Goal: Check status: Check status

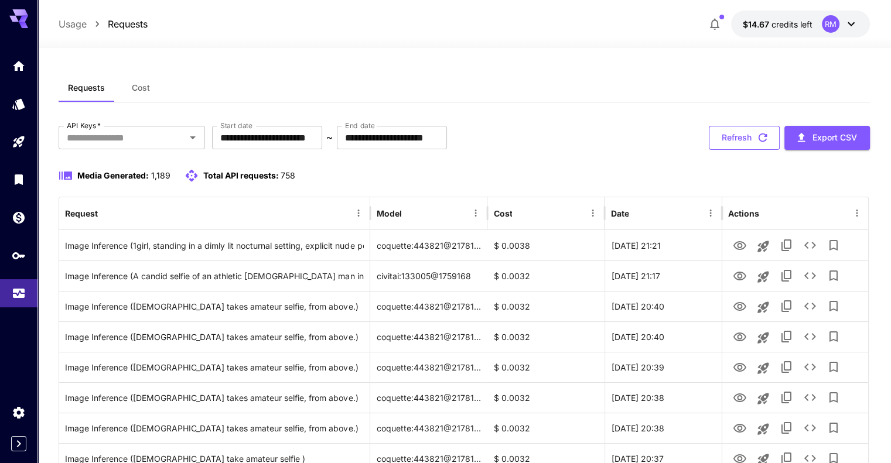
click at [760, 128] on button "Refresh" at bounding box center [744, 138] width 71 height 24
click at [749, 140] on button "Refresh" at bounding box center [744, 138] width 71 height 24
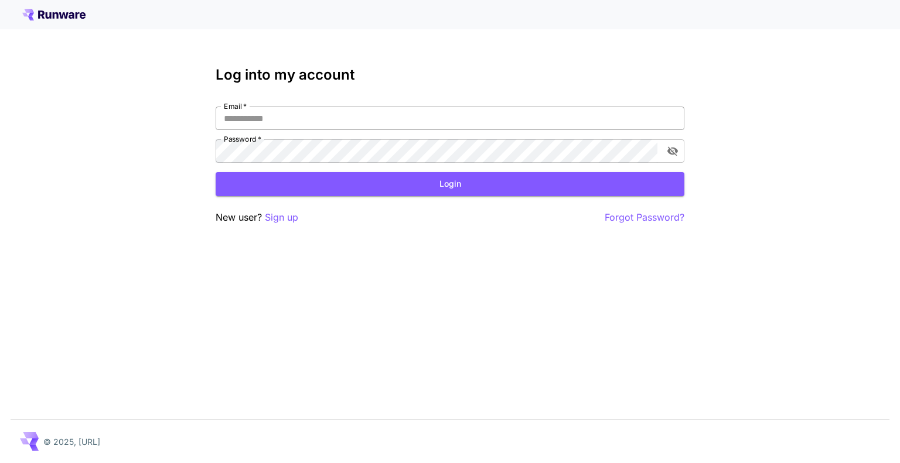
click at [337, 119] on input "Email   *" at bounding box center [450, 118] width 469 height 23
type input "**********"
click at [307, 165] on form "**********" at bounding box center [450, 152] width 469 height 90
click button "Login" at bounding box center [450, 184] width 469 height 24
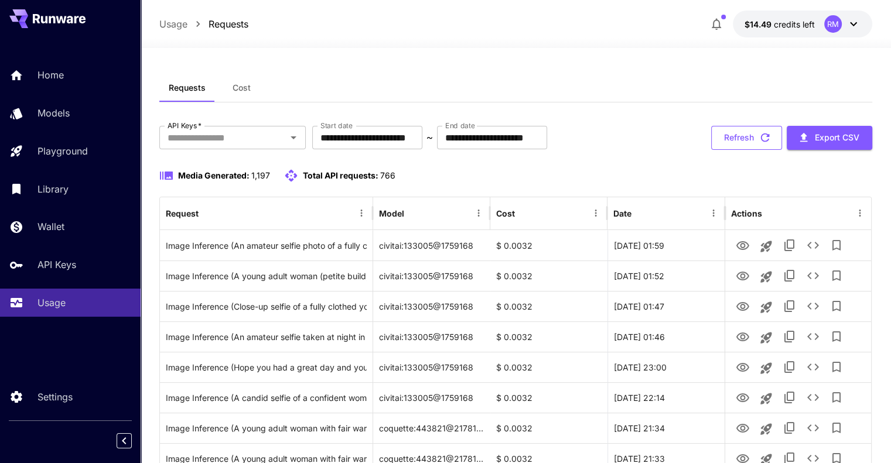
click at [760, 146] on button "Refresh" at bounding box center [746, 138] width 71 height 24
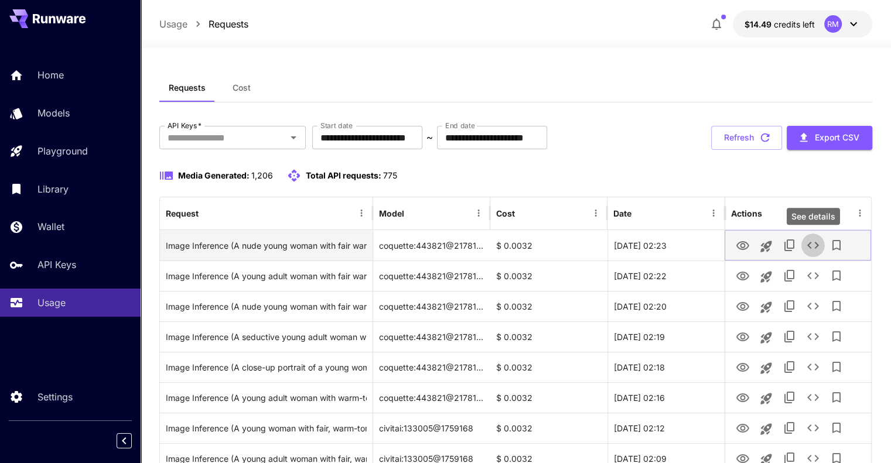
click at [814, 242] on icon "See details" at bounding box center [813, 245] width 14 height 14
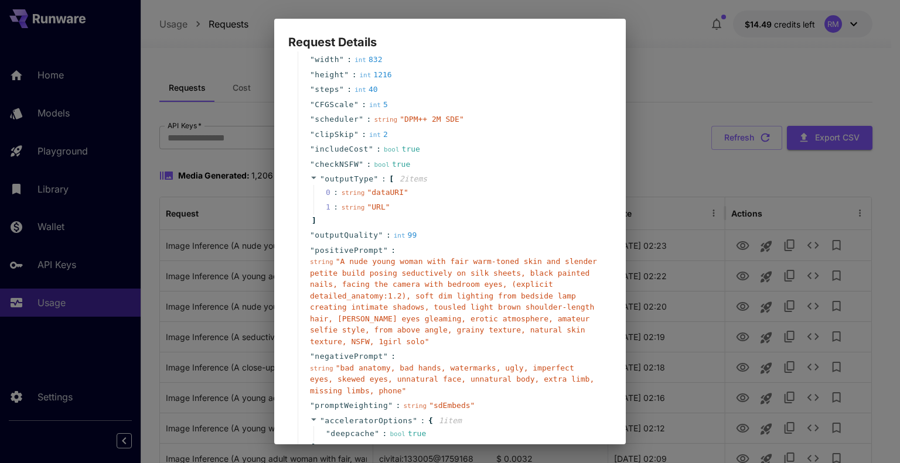
scroll to position [199, 0]
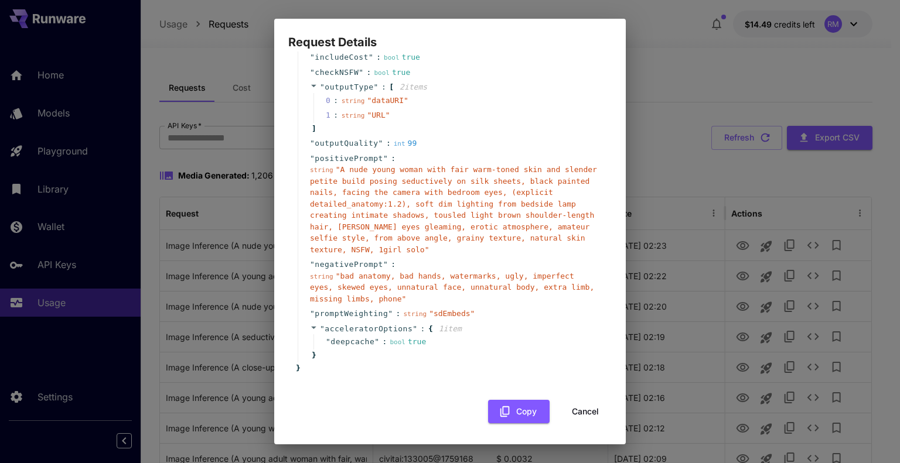
click at [835, 211] on div "Request Details { 19 item s " taskType " : string " imageInference " " taskUUID…" at bounding box center [450, 231] width 900 height 463
click at [571, 409] on button "Cancel" at bounding box center [585, 412] width 53 height 24
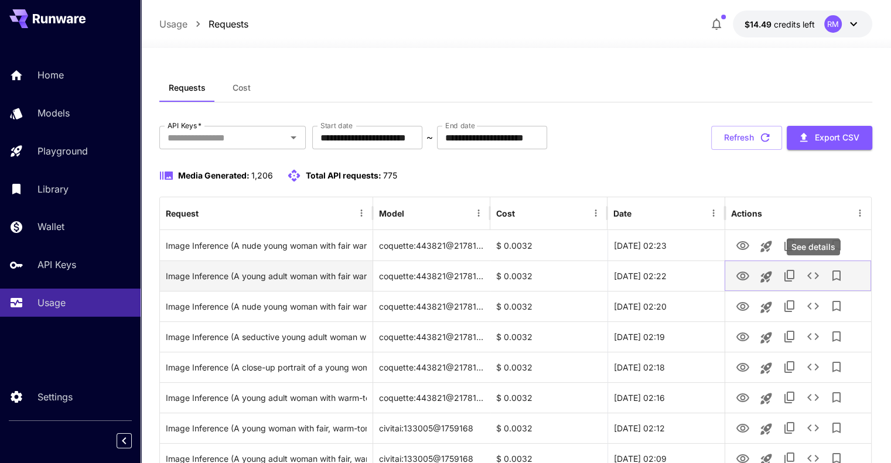
click at [813, 278] on icon "See details" at bounding box center [813, 276] width 14 height 14
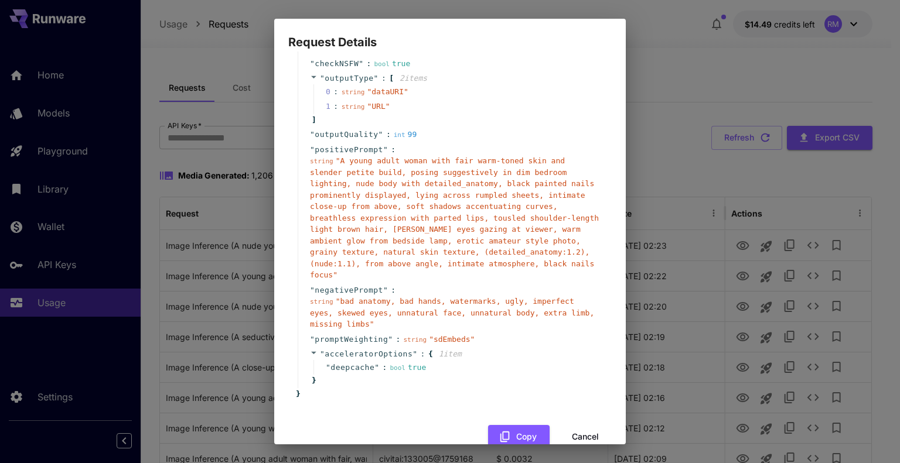
scroll to position [221, 0]
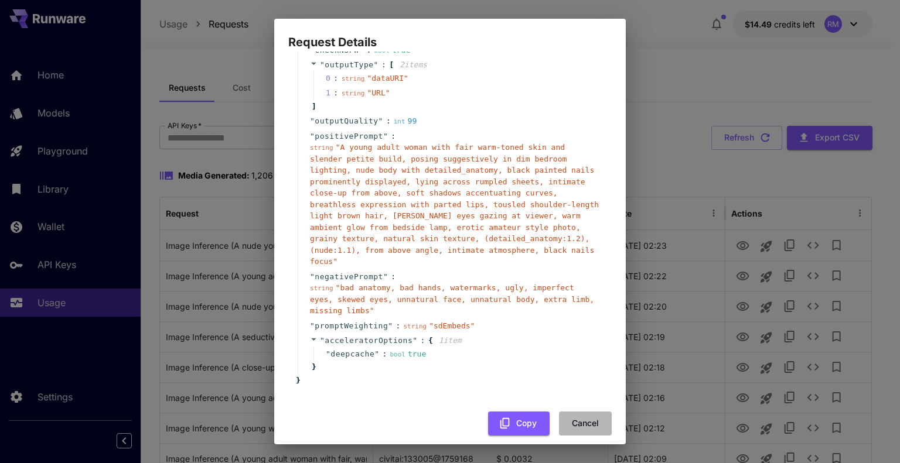
click at [580, 412] on button "Cancel" at bounding box center [585, 424] width 53 height 24
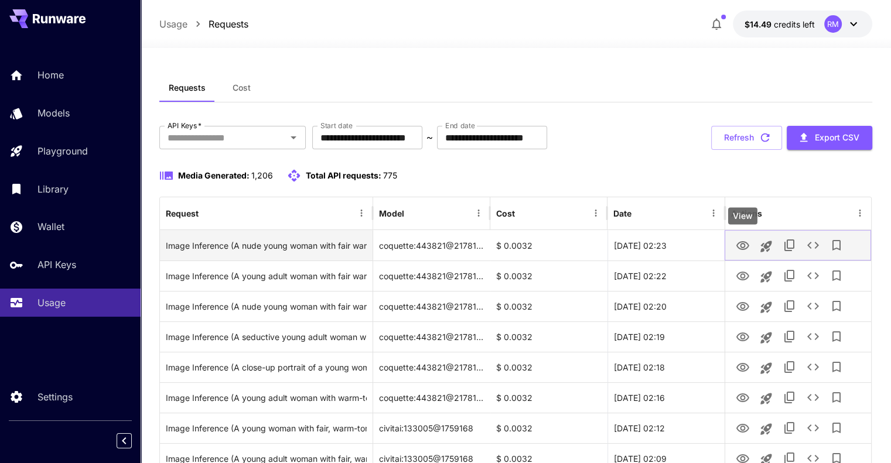
click at [745, 241] on icon "View" at bounding box center [742, 245] width 13 height 9
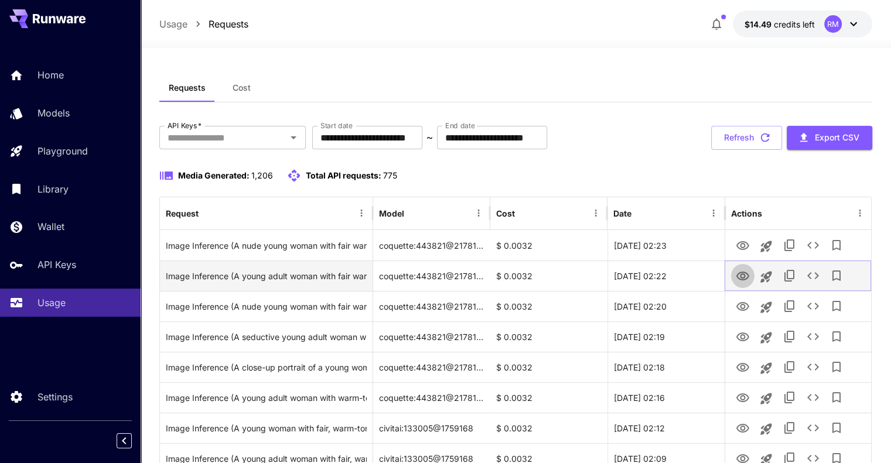
click at [747, 278] on icon "View" at bounding box center [742, 276] width 13 height 9
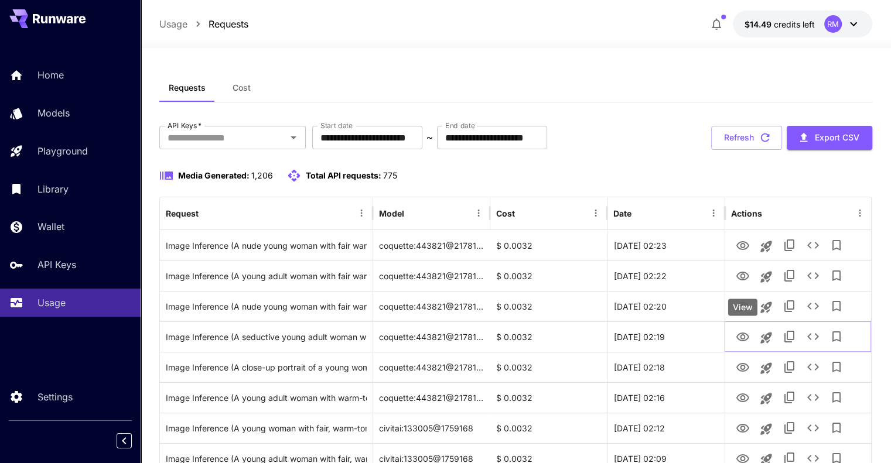
click at [743, 311] on div "View" at bounding box center [742, 307] width 29 height 17
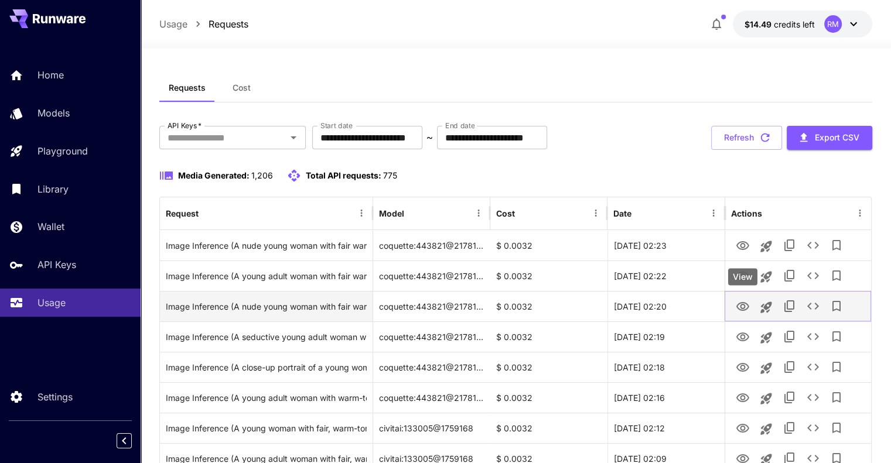
click at [746, 309] on icon "View" at bounding box center [742, 306] width 13 height 9
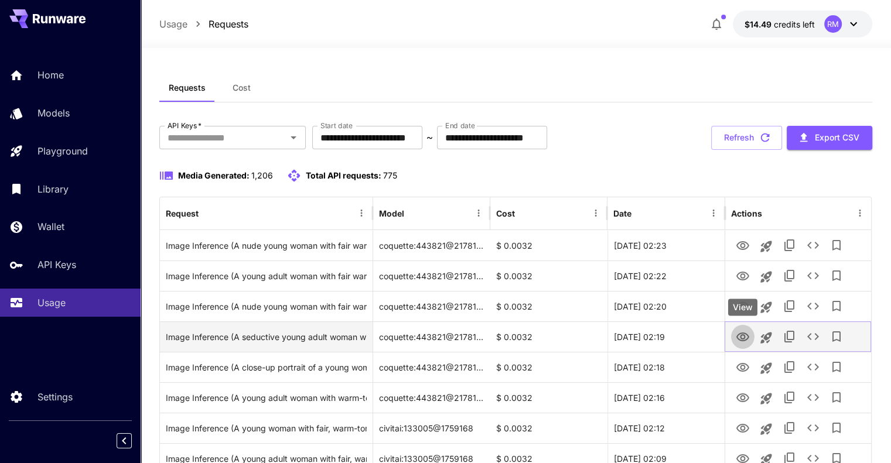
click at [748, 339] on icon "View" at bounding box center [742, 337] width 13 height 9
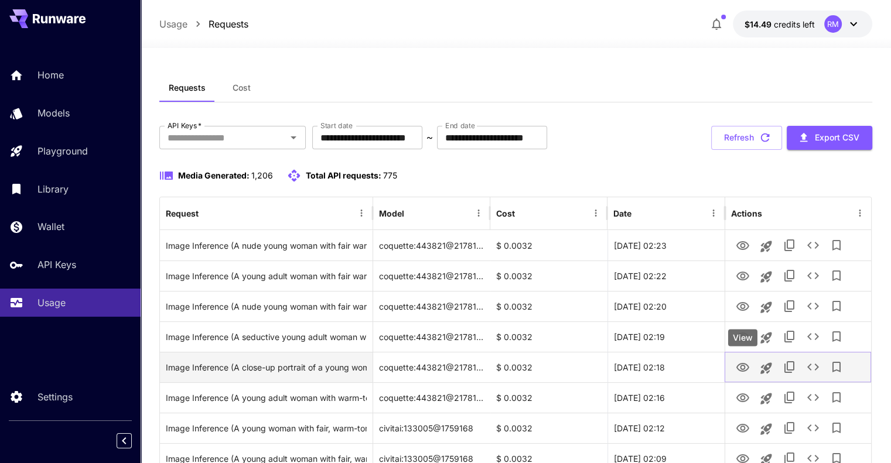
click at [743, 363] on icon "View" at bounding box center [743, 368] width 14 height 14
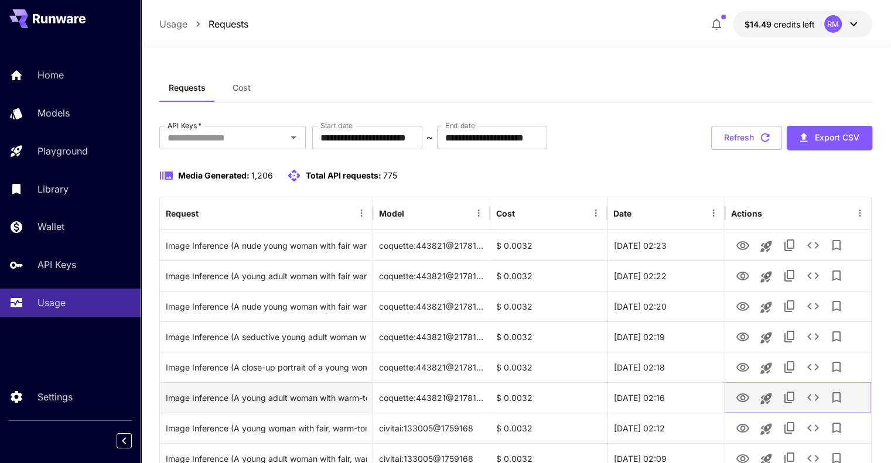
click at [742, 399] on icon "View" at bounding box center [743, 398] width 14 height 14
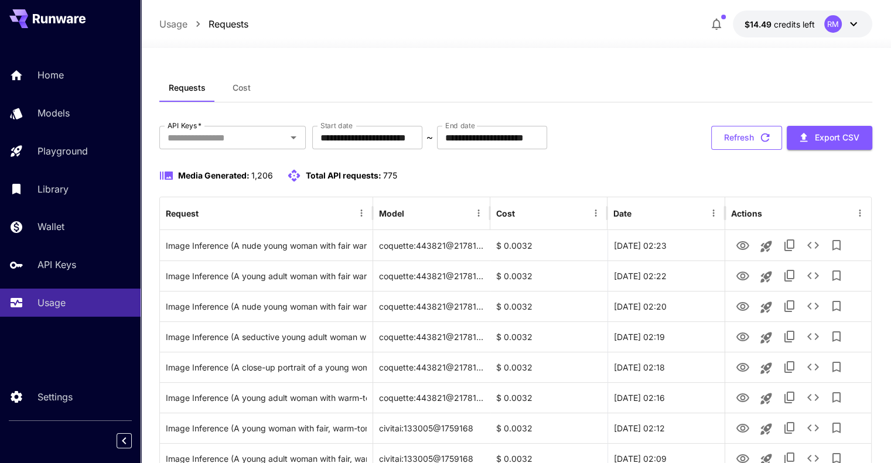
click at [742, 140] on button "Refresh" at bounding box center [746, 138] width 71 height 24
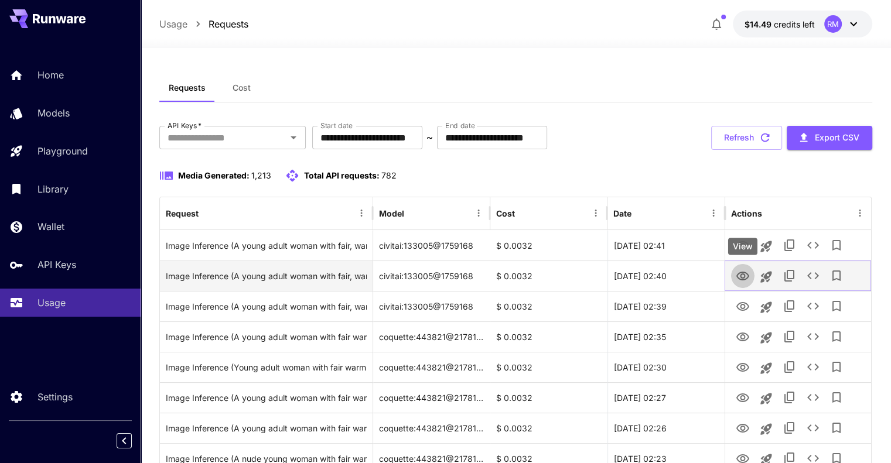
click at [743, 278] on icon "View" at bounding box center [742, 276] width 13 height 9
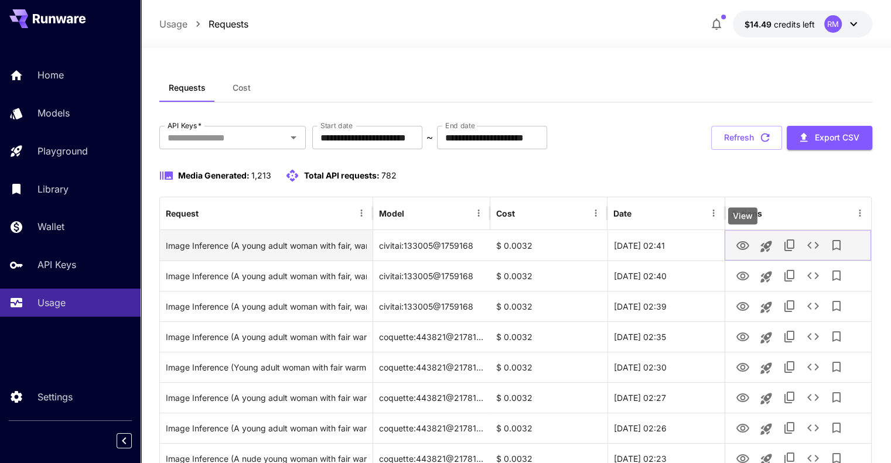
click at [746, 245] on icon "View" at bounding box center [743, 246] width 14 height 14
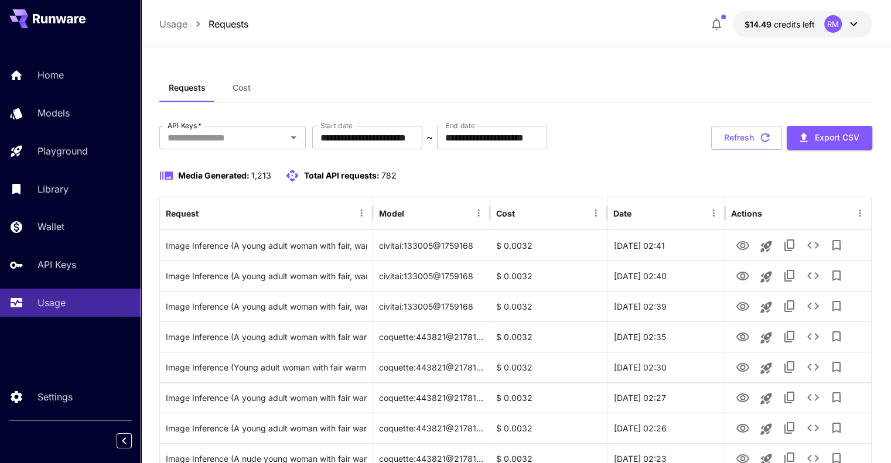
click at [680, 133] on div "**********" at bounding box center [515, 138] width 713 height 24
click at [767, 135] on icon "button" at bounding box center [765, 138] width 9 height 9
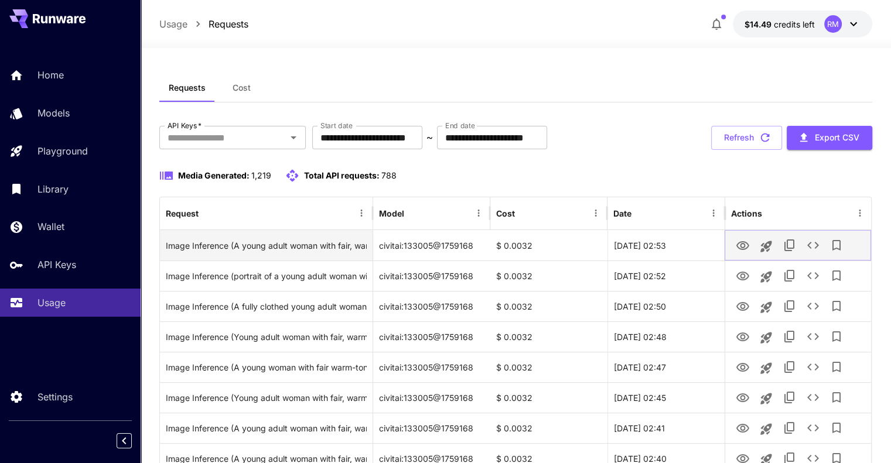
click at [745, 251] on icon "View" at bounding box center [743, 246] width 14 height 14
click at [791, 243] on icon "Copy TaskUUID" at bounding box center [790, 245] width 14 height 14
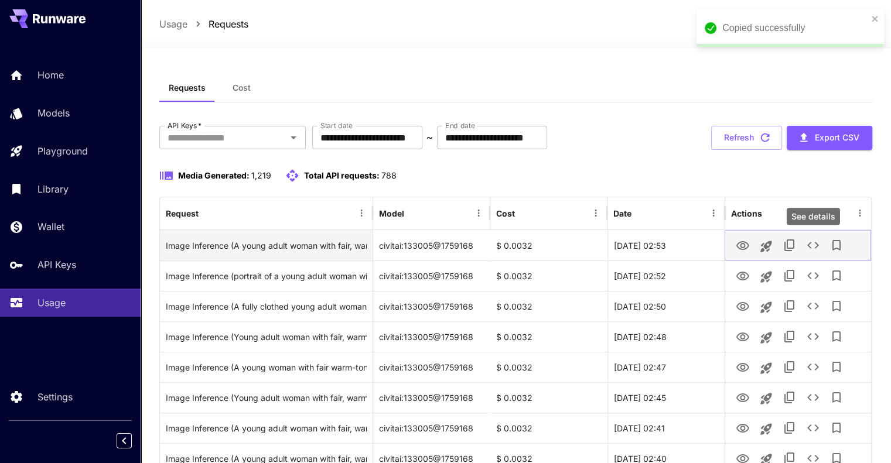
click at [815, 244] on icon "See details" at bounding box center [813, 245] width 14 height 14
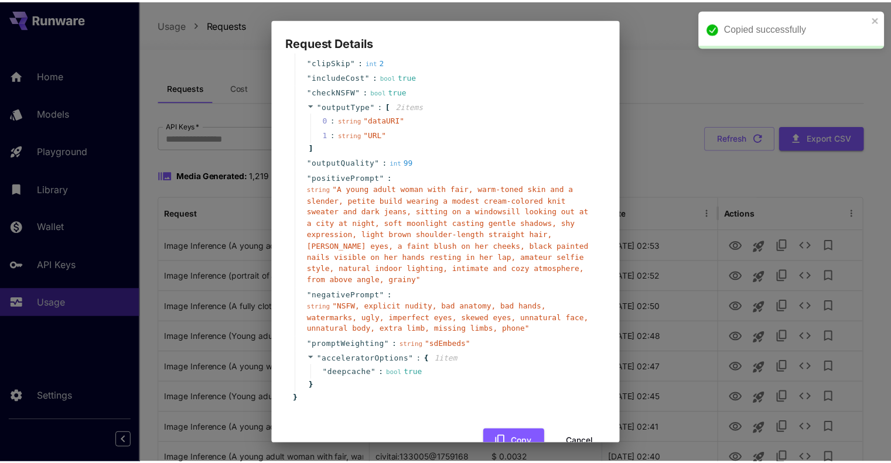
scroll to position [199, 0]
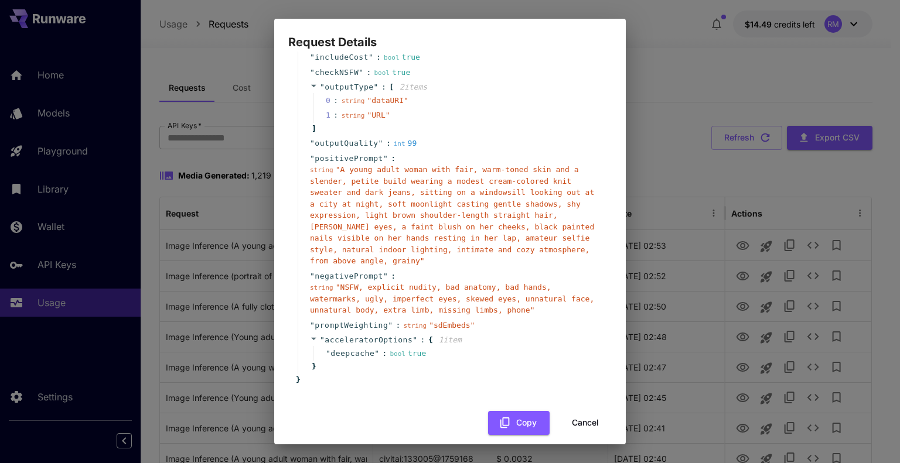
click at [668, 172] on div "Request Details { 19 item s " taskType " : string " imageInference " " taskUUID…" at bounding box center [450, 231] width 900 height 463
click at [576, 411] on button "Cancel" at bounding box center [585, 423] width 53 height 24
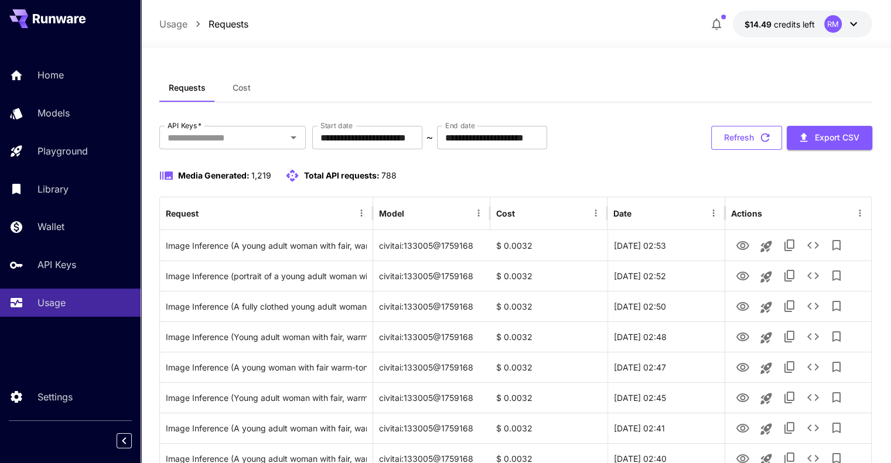
click at [711, 135] on button "Refresh" at bounding box center [746, 138] width 71 height 24
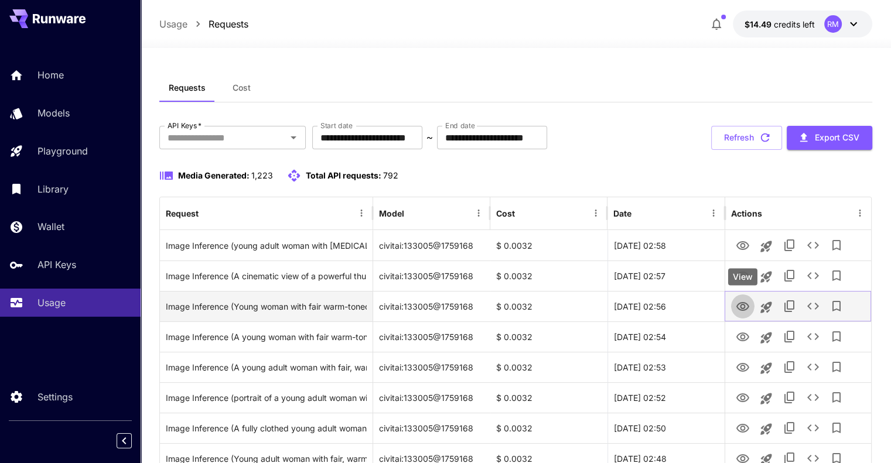
click at [745, 304] on icon "View" at bounding box center [743, 307] width 14 height 14
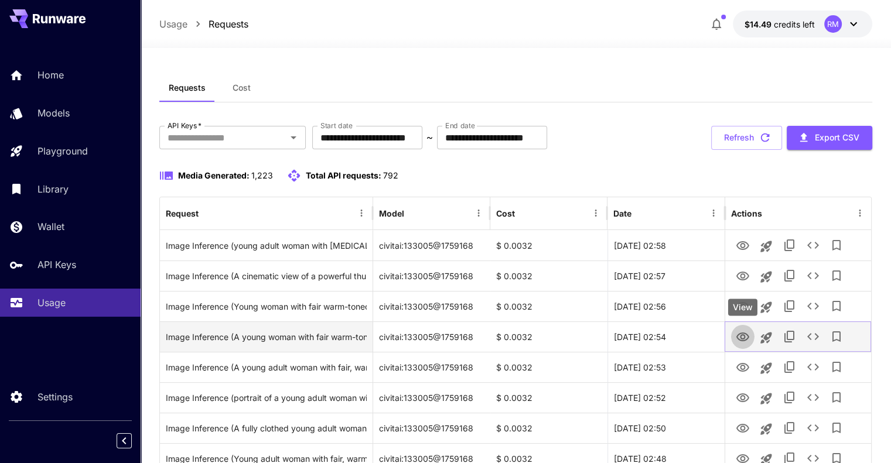
click at [741, 337] on icon "View" at bounding box center [743, 337] width 14 height 14
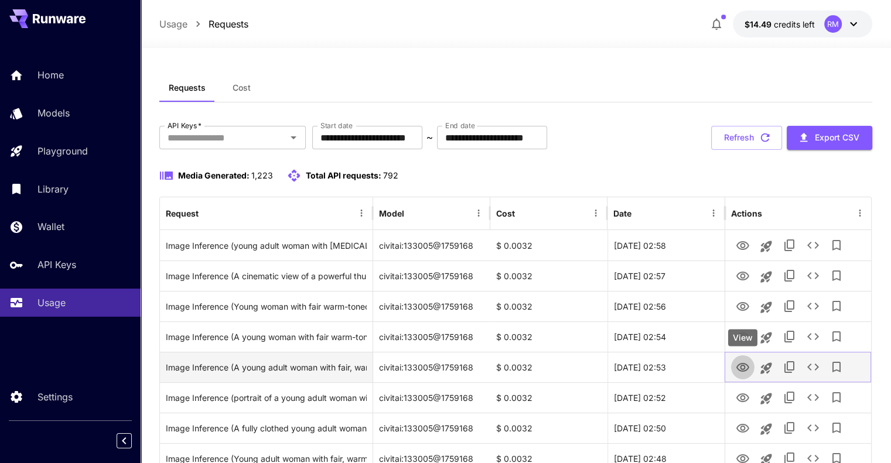
click at [743, 365] on icon "View" at bounding box center [743, 368] width 14 height 14
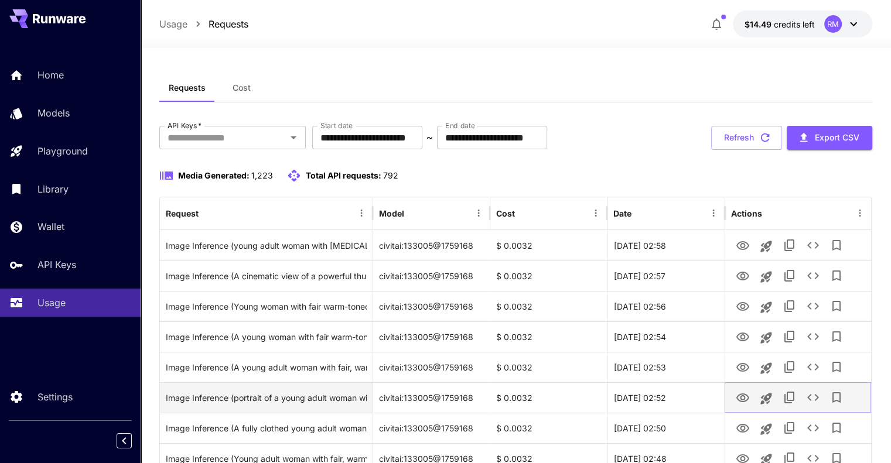
click at [741, 393] on icon "View" at bounding box center [743, 398] width 14 height 14
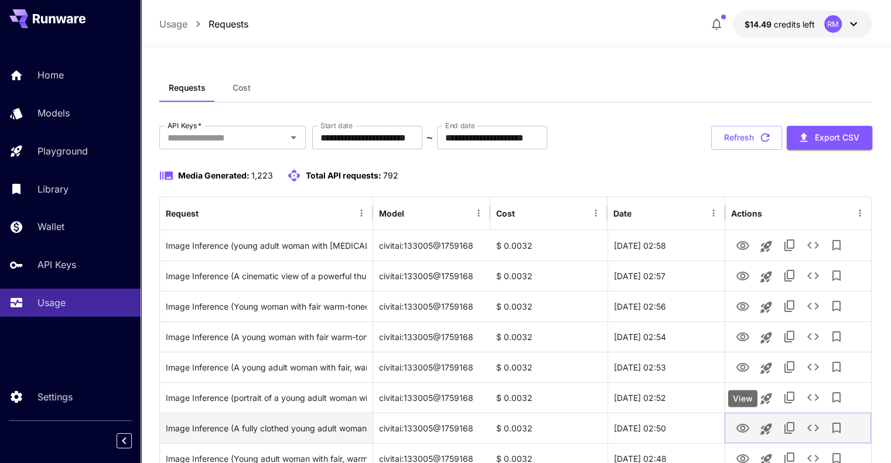
click at [747, 430] on icon "View" at bounding box center [742, 428] width 13 height 9
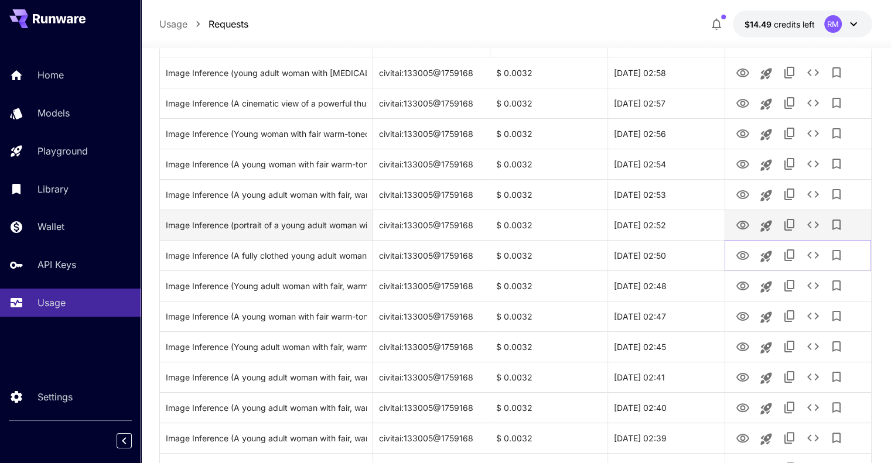
scroll to position [172, 0]
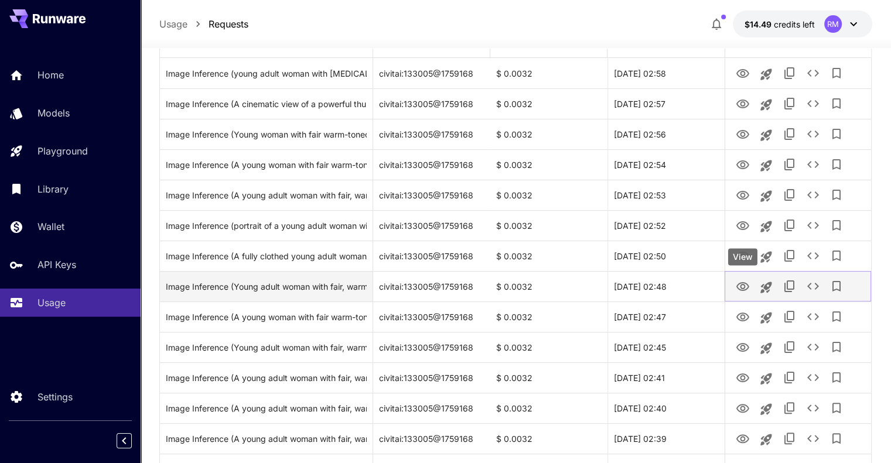
click at [739, 291] on icon "View" at bounding box center [743, 287] width 14 height 14
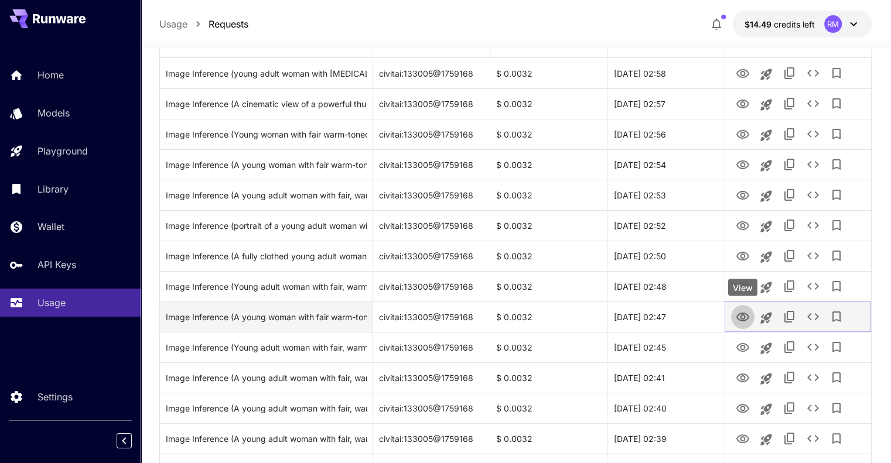
click at [743, 318] on icon "View" at bounding box center [743, 318] width 14 height 14
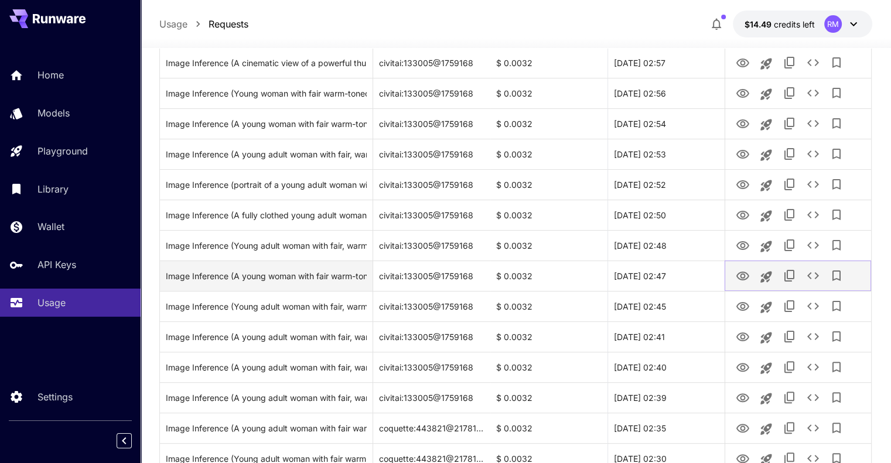
scroll to position [213, 0]
click at [738, 277] on icon "View" at bounding box center [743, 277] width 14 height 14
